Goal: Information Seeking & Learning: Learn about a topic

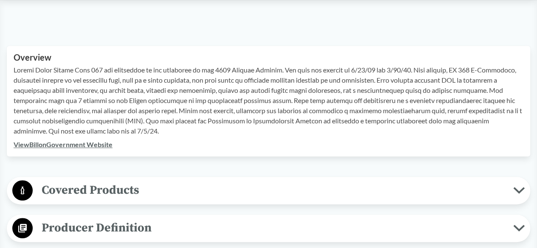
scroll to position [297, 0]
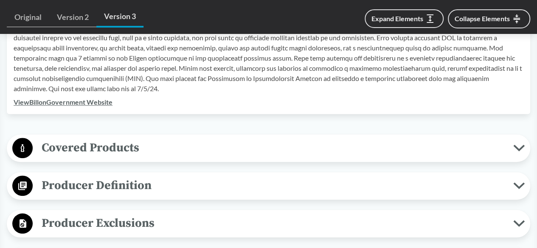
click at [143, 181] on span "Producer Definition" at bounding box center [273, 185] width 481 height 19
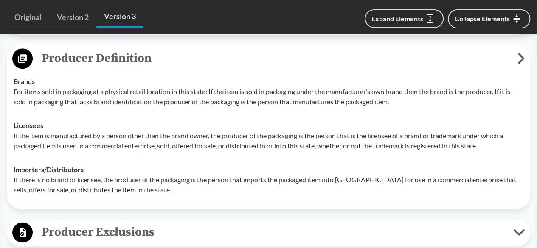
scroll to position [382, 0]
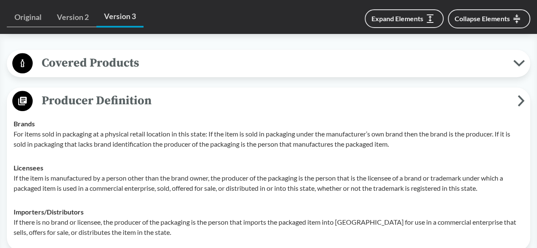
click at [158, 62] on span "Covered Products" at bounding box center [273, 63] width 481 height 19
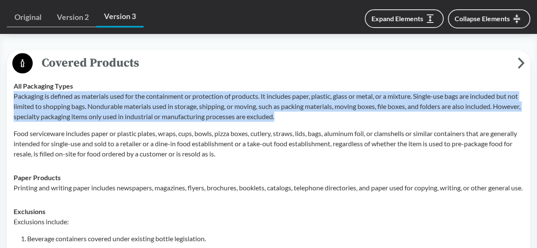
drag, startPoint x: 318, startPoint y: 117, endPoint x: 11, endPoint y: 100, distance: 307.9
click at [11, 100] on td "All Packaging Types Packaging is defined as materials used for the containment …" at bounding box center [269, 120] width 518 height 92
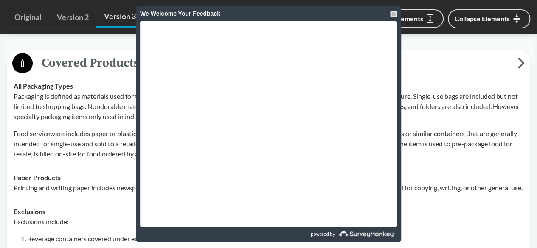
click at [426, 172] on td "Paper Products Printing and writing paper includes newspapers, magazines, flyer…" at bounding box center [269, 183] width 518 height 34
click at [391, 11] on div at bounding box center [393, 14] width 7 height 7
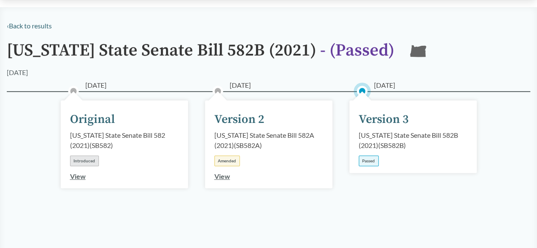
scroll to position [170, 0]
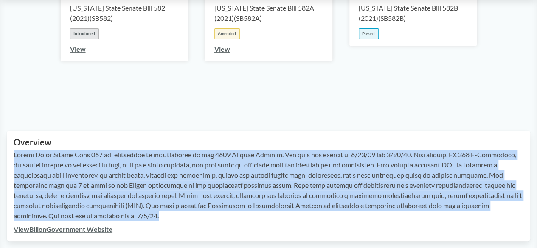
drag, startPoint x: 130, startPoint y: 214, endPoint x: 11, endPoint y: 157, distance: 132.4
click at [11, 157] on div "Overview View Bill on Government Website" at bounding box center [269, 186] width 524 height 111
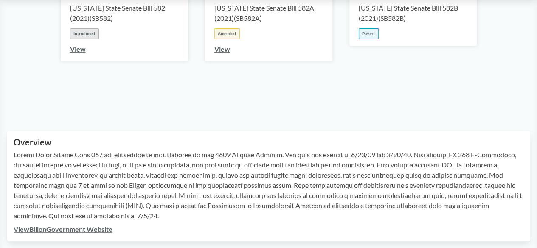
click at [266, 108] on div "[DATE] Original [US_STATE] State Senate Bill 582 (2021) ( SB582 ) Introduced Vi…" at bounding box center [269, 37] width 524 height 147
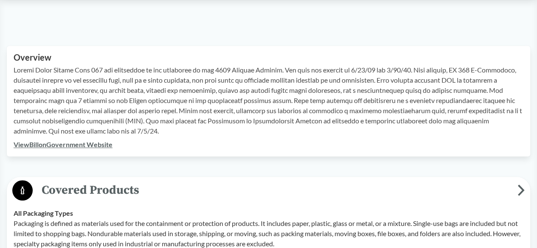
click at [90, 144] on link "View Bill on Government Website" at bounding box center [63, 145] width 99 height 8
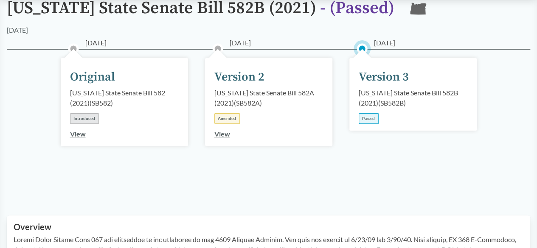
scroll to position [42, 0]
